Goal: Navigation & Orientation: Find specific page/section

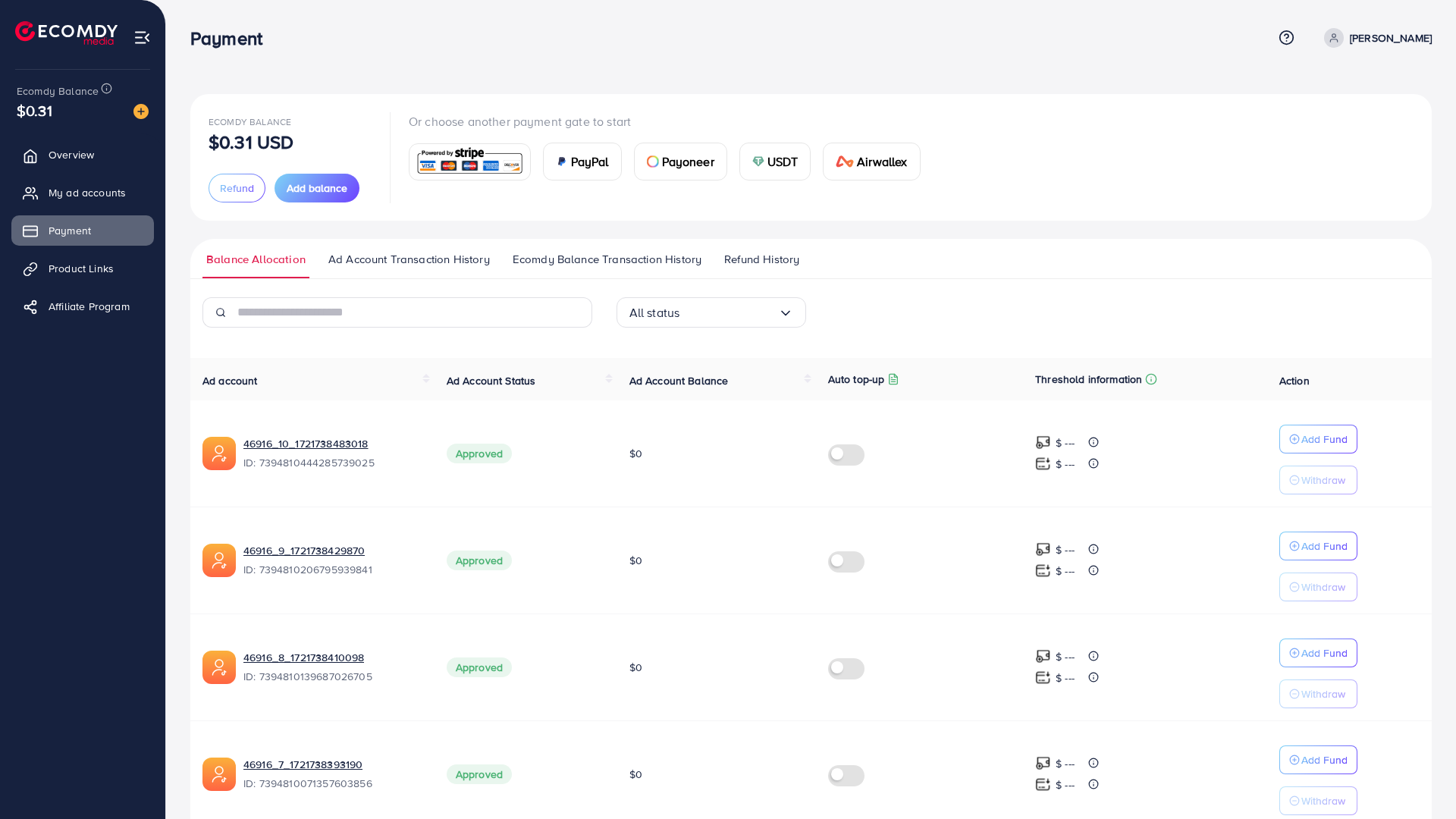
click at [749, 261] on span "Refund History" at bounding box center [762, 259] width 75 height 17
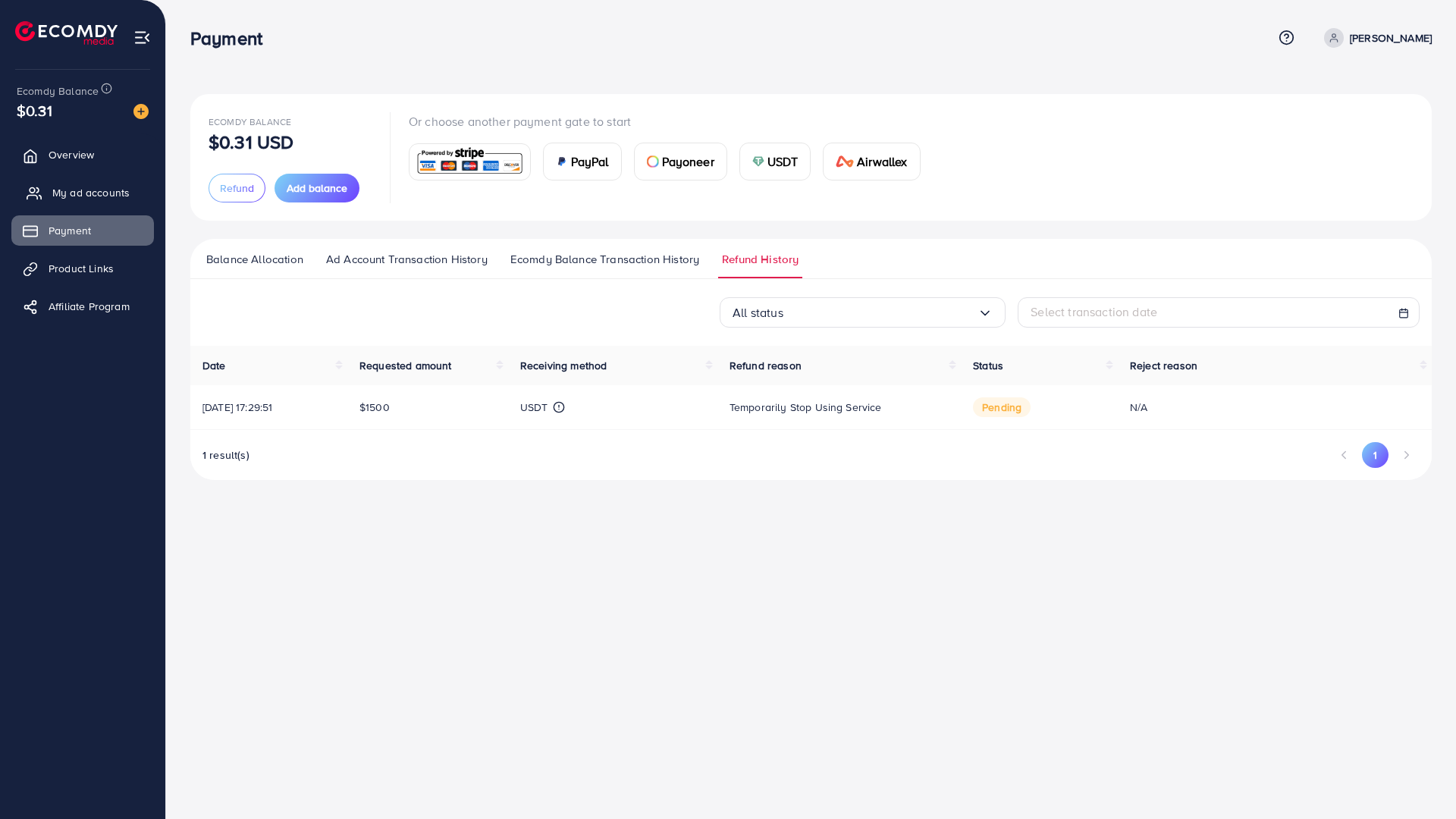
click at [91, 200] on span "My ad accounts" at bounding box center [91, 192] width 78 height 15
